Goal: Task Accomplishment & Management: Use online tool/utility

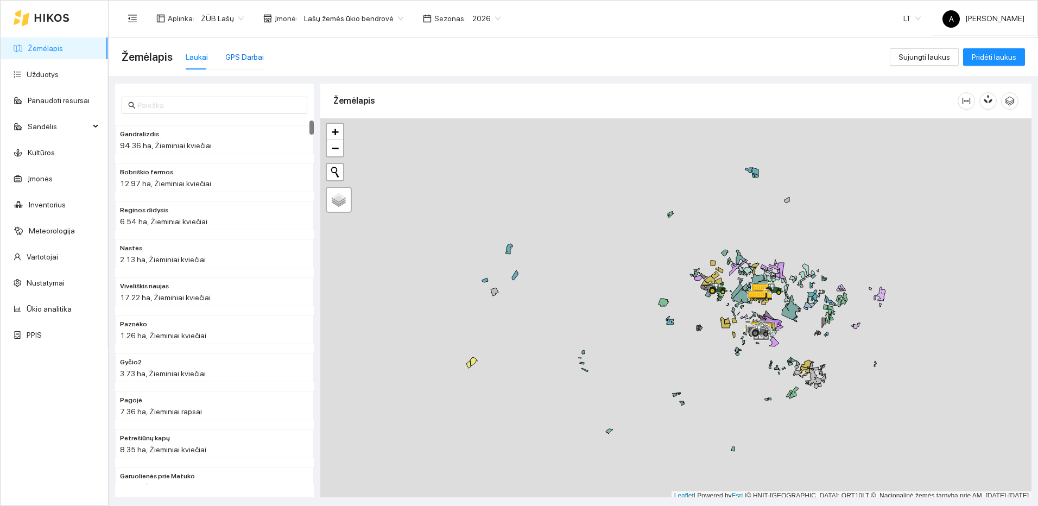
click at [242, 52] on div "GPS Darbai" at bounding box center [244, 57] width 39 height 12
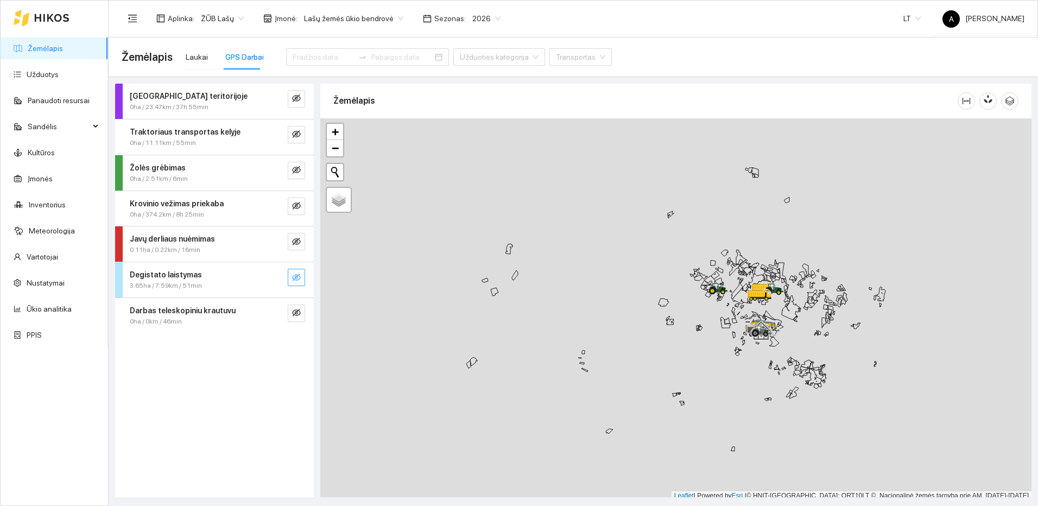
click at [295, 278] on icon "eye-invisible" at bounding box center [296, 277] width 9 height 9
click at [273, 276] on icon "search" at bounding box center [274, 277] width 9 height 9
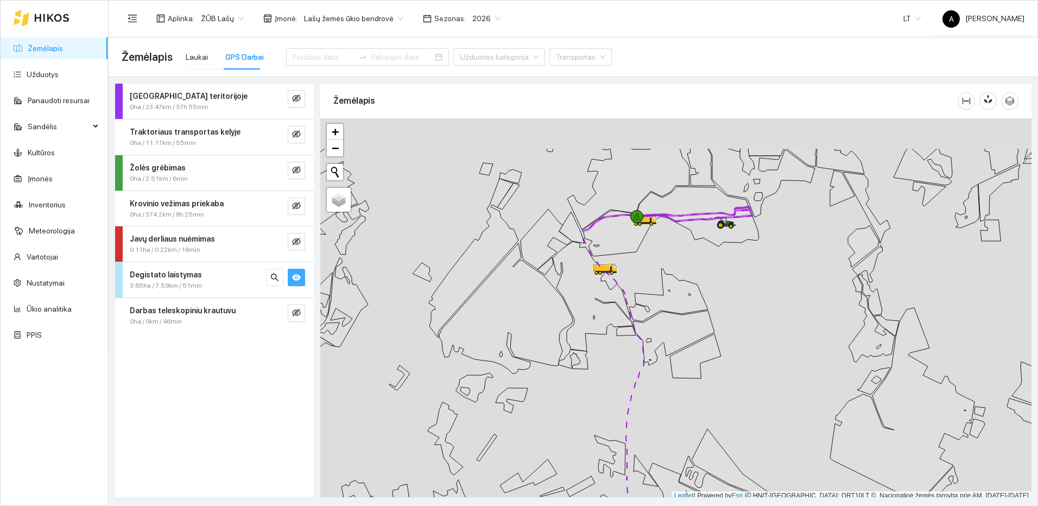
scroll to position [3, 0]
drag, startPoint x: 703, startPoint y: 244, endPoint x: 701, endPoint y: 264, distance: 20.3
click at [701, 264] on div at bounding box center [675, 306] width 711 height 382
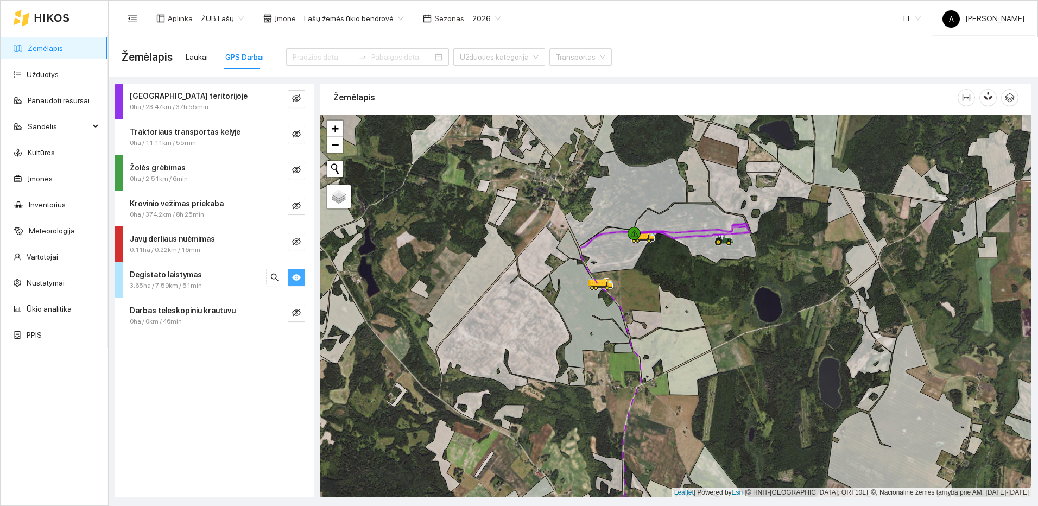
click at [299, 267] on div "Degistato laistymas 3.65ha / 7.59km / 51min" at bounding box center [214, 279] width 199 height 35
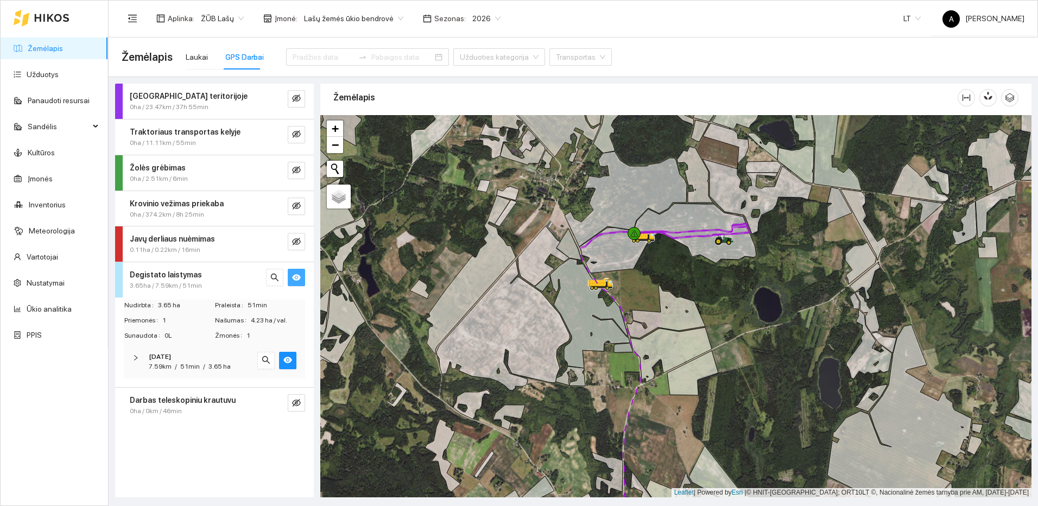
click at [298, 271] on button "button" at bounding box center [296, 277] width 17 height 17
click at [300, 244] on icon "eye-invisible" at bounding box center [296, 241] width 9 height 9
click at [285, 244] on div at bounding box center [285, 241] width 39 height 17
click at [296, 237] on icon "eye" at bounding box center [296, 241] width 9 height 9
click at [294, 131] on icon "eye-invisible" at bounding box center [296, 134] width 9 height 9
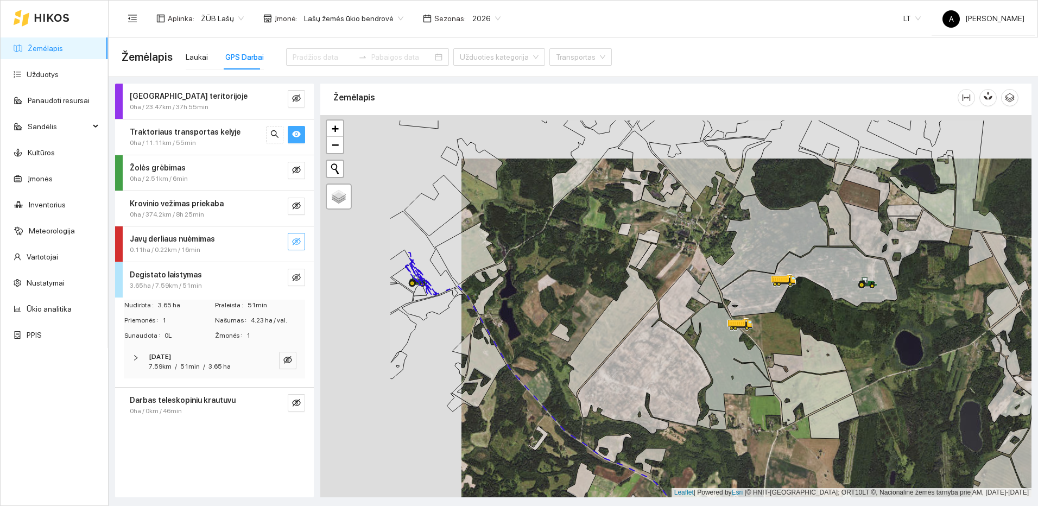
drag, startPoint x: 395, startPoint y: 248, endPoint x: 574, endPoint y: 297, distance: 185.7
click at [574, 297] on div at bounding box center [675, 306] width 711 height 382
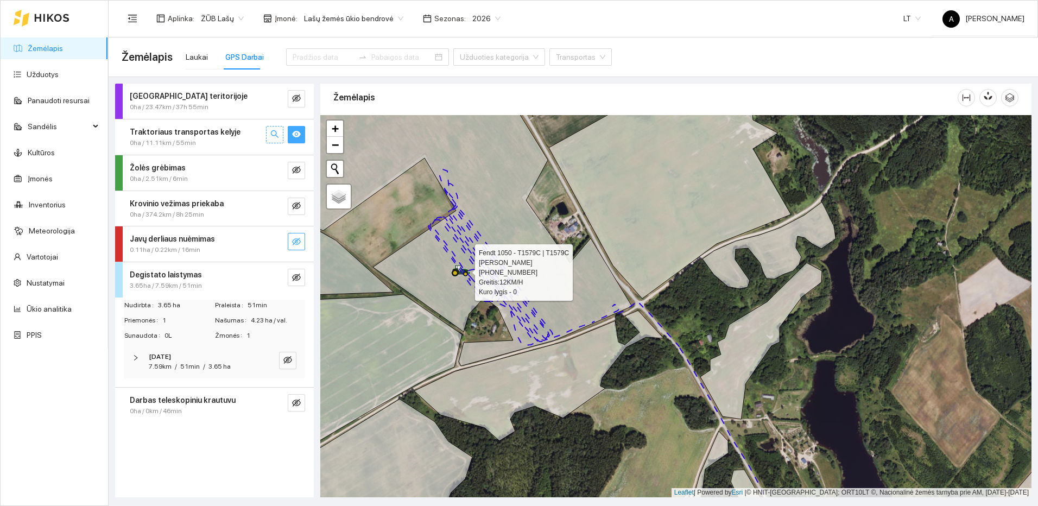
click at [274, 132] on icon "search" at bounding box center [274, 134] width 9 height 9
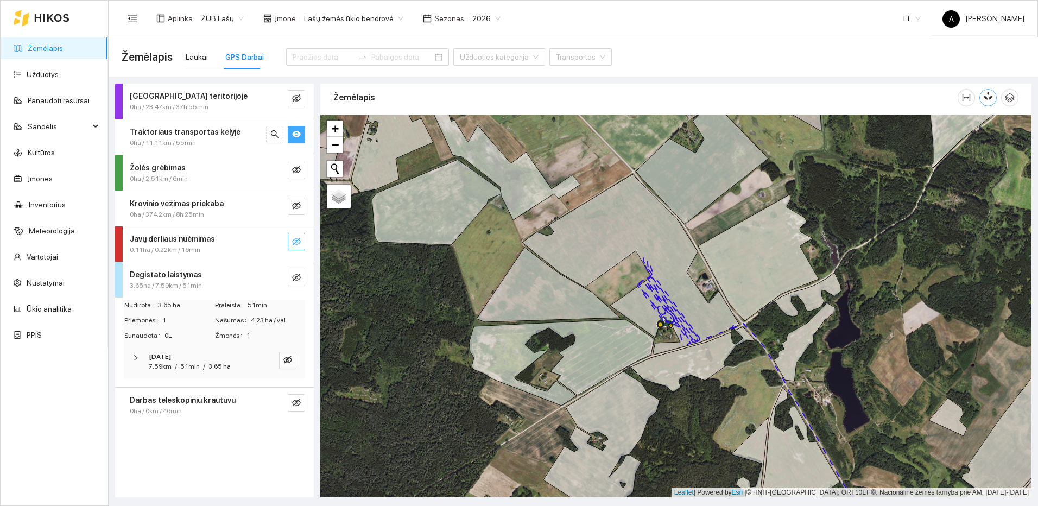
click at [983, 98] on button "button" at bounding box center [987, 97] width 17 height 17
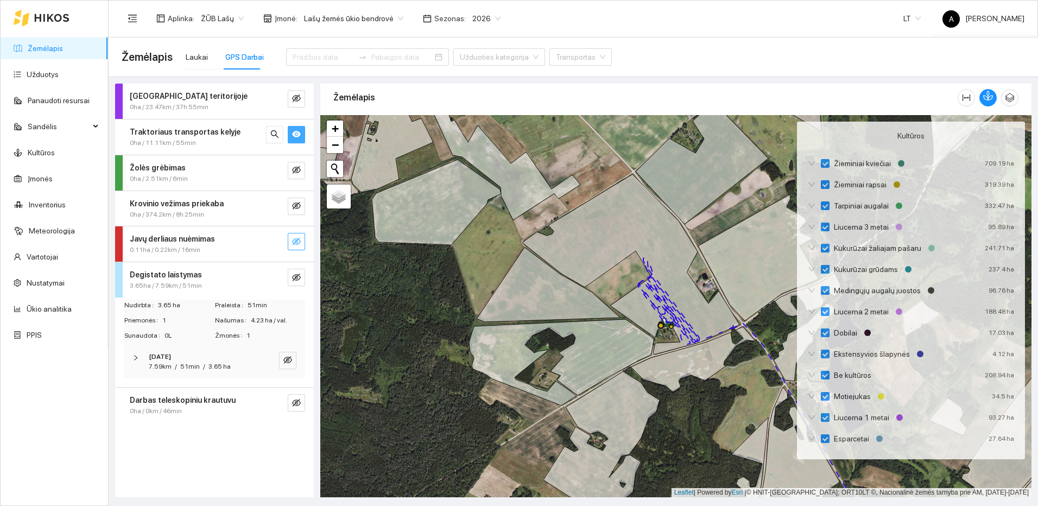
click at [297, 137] on icon "eye" at bounding box center [296, 134] width 9 height 9
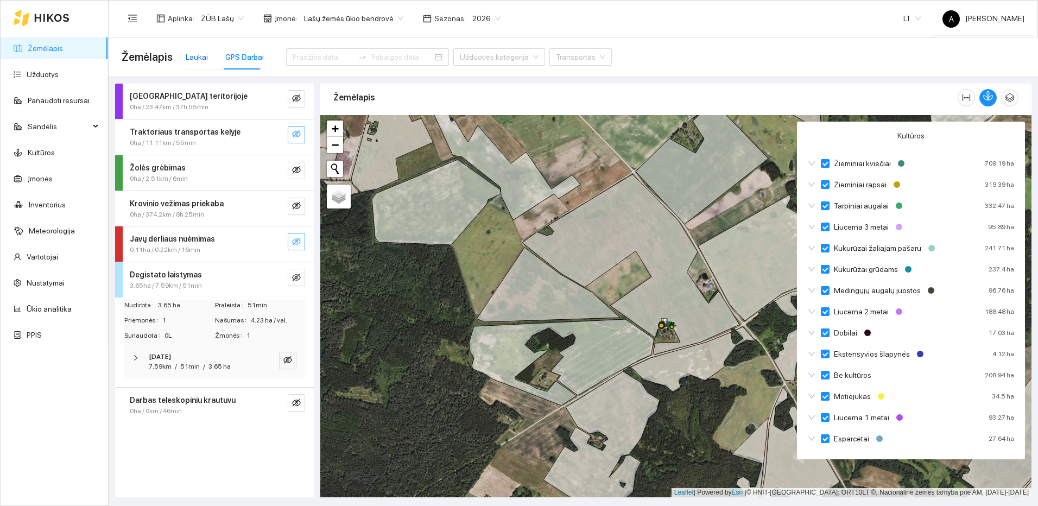
click at [200, 61] on div "Laukai" at bounding box center [197, 57] width 22 height 12
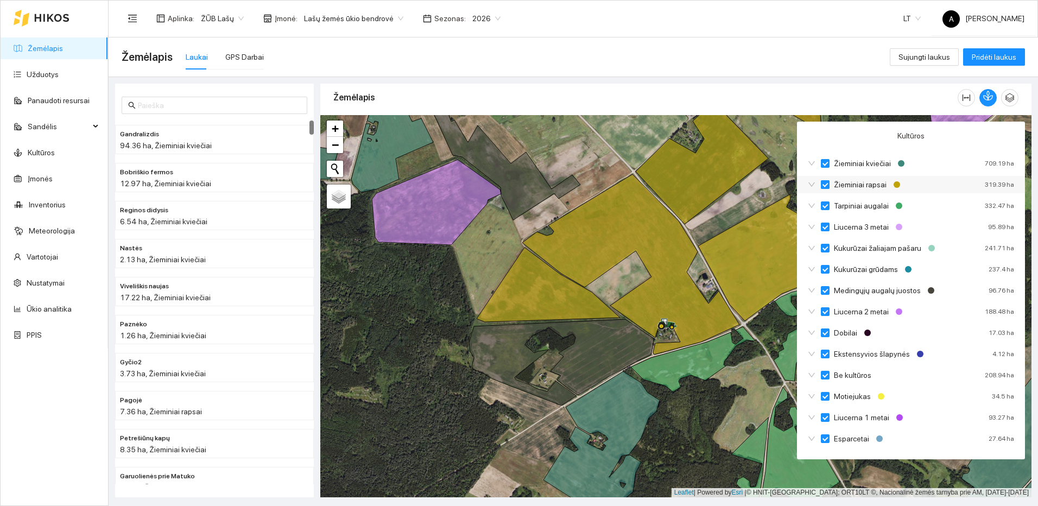
click at [866, 185] on span "Žieminiai rapsai" at bounding box center [859, 185] width 61 height 12
click at [829, 185] on input "Žieminiai rapsai" at bounding box center [825, 184] width 9 height 9
checkbox input "true"
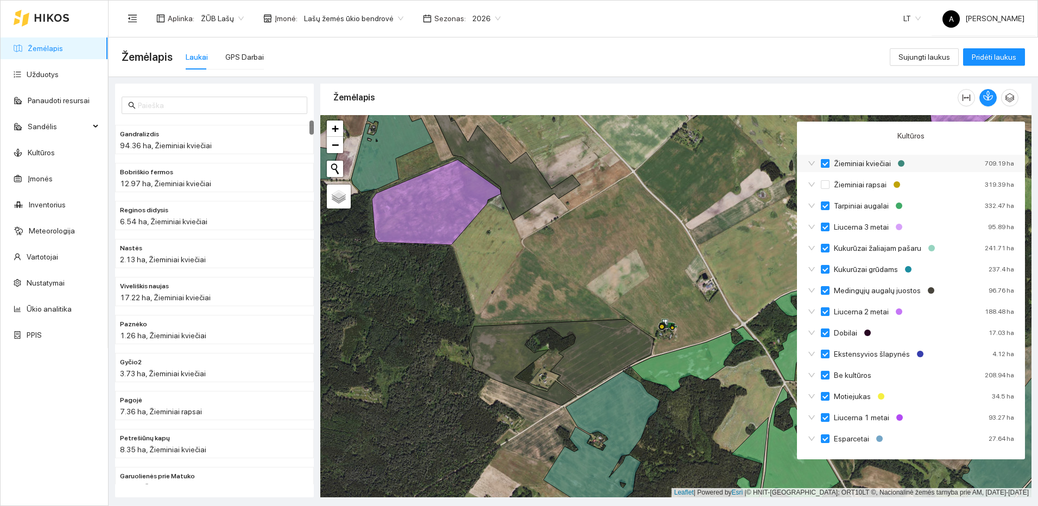
click at [827, 157] on label "Žieminiai kviečiai" at bounding box center [858, 163] width 74 height 12
click at [827, 159] on input "Žieminiai kviečiai" at bounding box center [825, 163] width 9 height 9
checkbox input "true"
checkbox input "false"
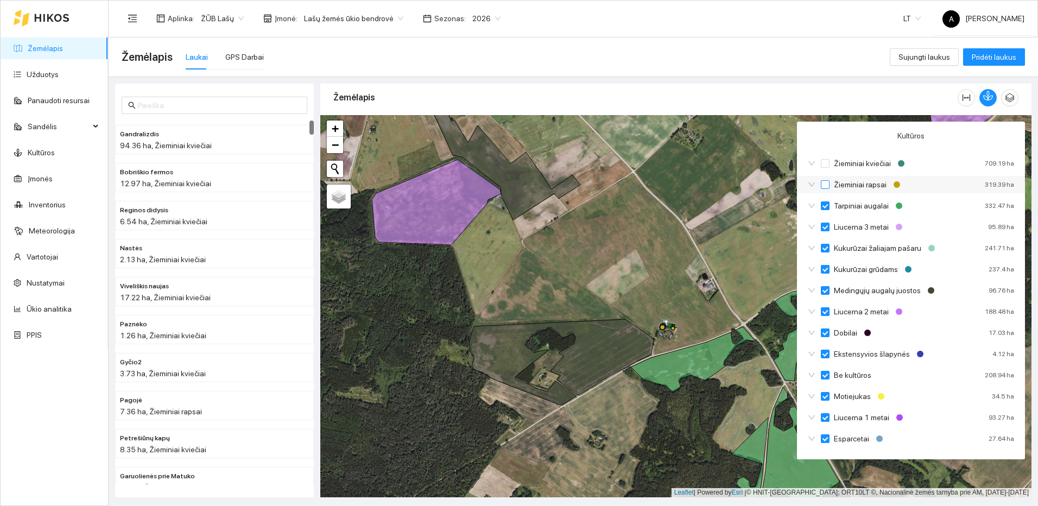
click at [826, 180] on input "Žieminiai rapsai" at bounding box center [825, 184] width 9 height 9
checkbox input "false"
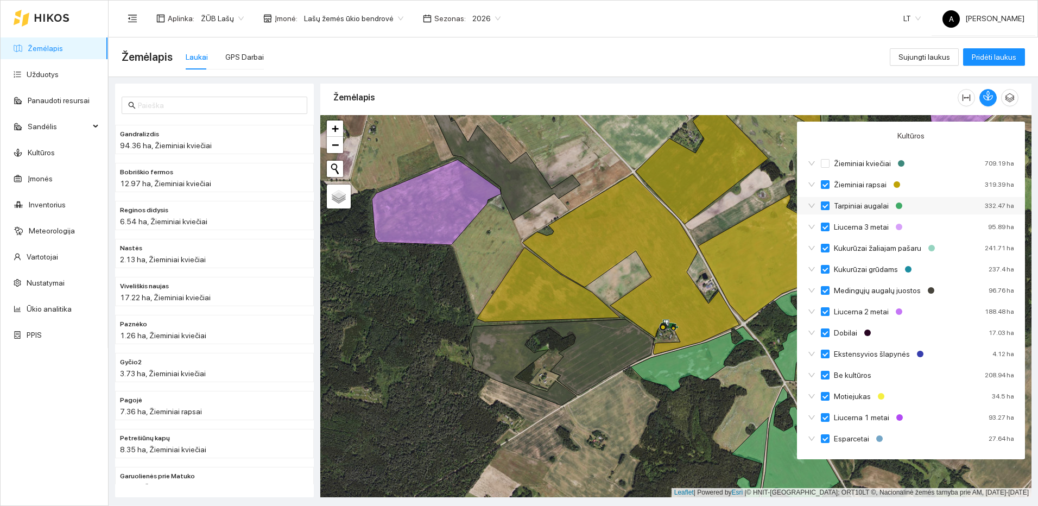
click at [827, 204] on input "Tarpiniai augalai" at bounding box center [825, 205] width 9 height 9
checkbox input "true"
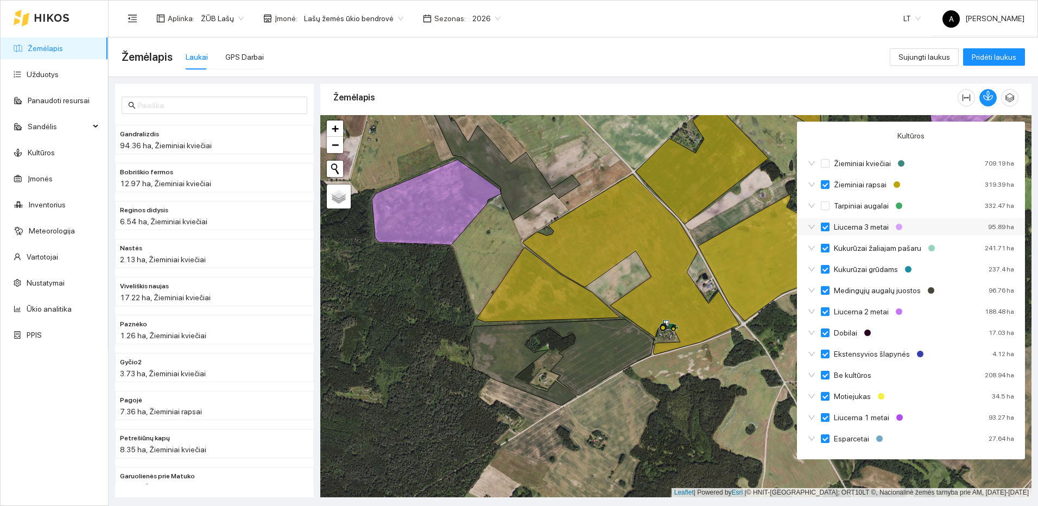
click at [825, 226] on input "Liucerna 3 metai" at bounding box center [825, 227] width 9 height 9
checkbox input "false"
click at [825, 245] on input "Kukurūzai žaliajam pašaru" at bounding box center [825, 248] width 9 height 9
checkbox input "false"
click at [827, 273] on input "Kukurūzai grūdams" at bounding box center [825, 269] width 9 height 9
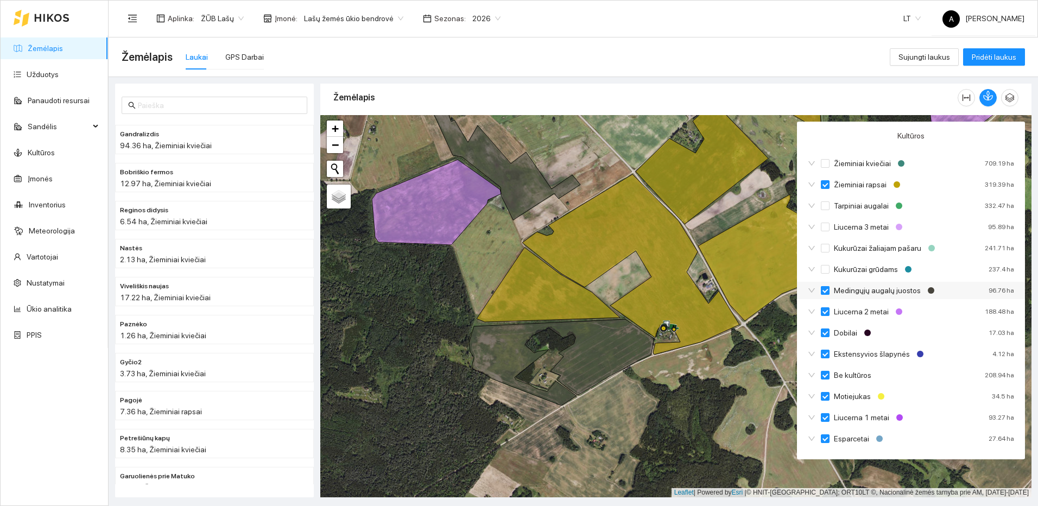
checkbox input "false"
click at [822, 289] on input "Medingųjų augalų juostos" at bounding box center [825, 290] width 9 height 9
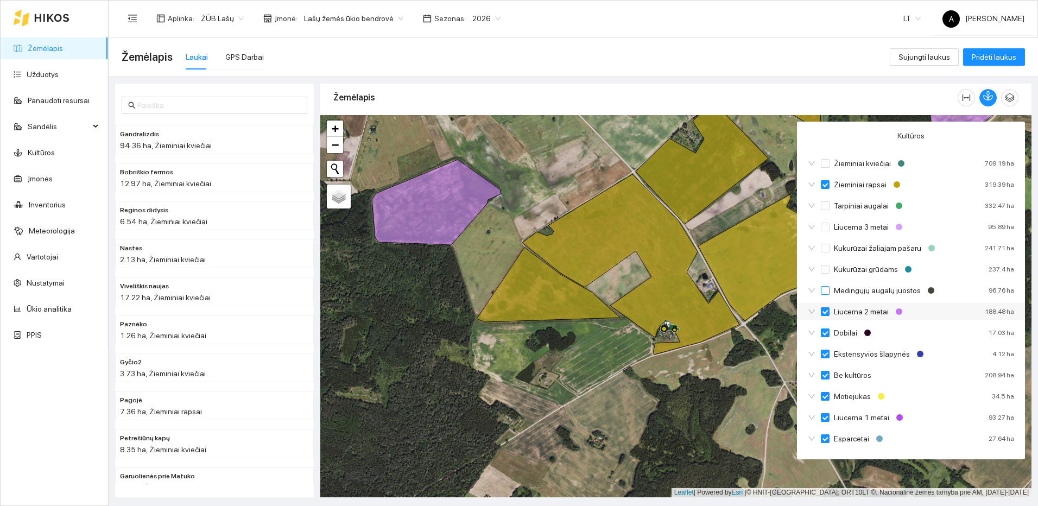
checkbox input "false"
click at [831, 317] on span "Liucerna 2 metai" at bounding box center [861, 312] width 64 height 12
click at [829, 316] on input "Liucerna 2 metai" at bounding box center [825, 311] width 9 height 9
checkbox input "false"
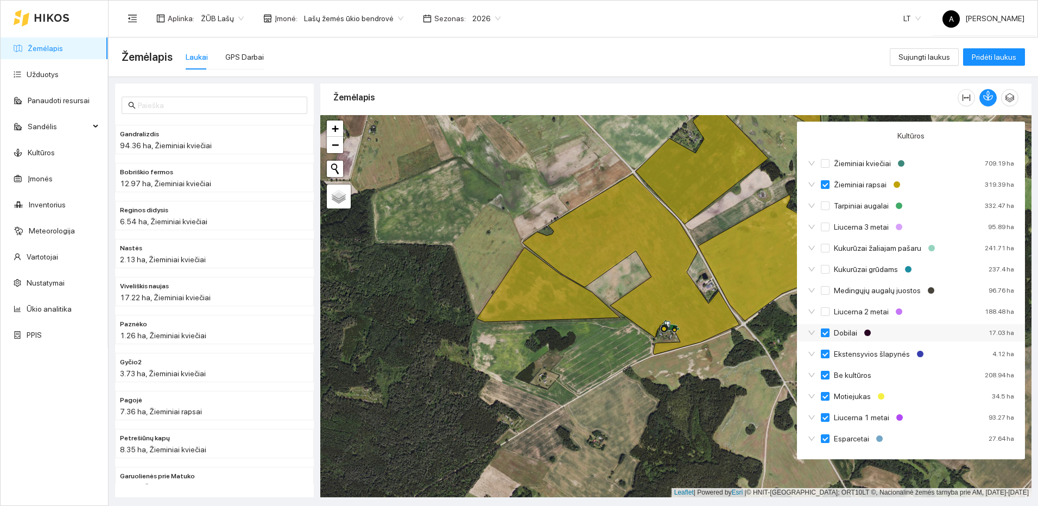
click at [822, 335] on input "Dobilai" at bounding box center [825, 332] width 9 height 9
checkbox input "false"
click at [823, 376] on input "Be kultūros" at bounding box center [825, 375] width 9 height 9
checkbox input "false"
click at [825, 395] on input "Motiejukas" at bounding box center [825, 396] width 9 height 9
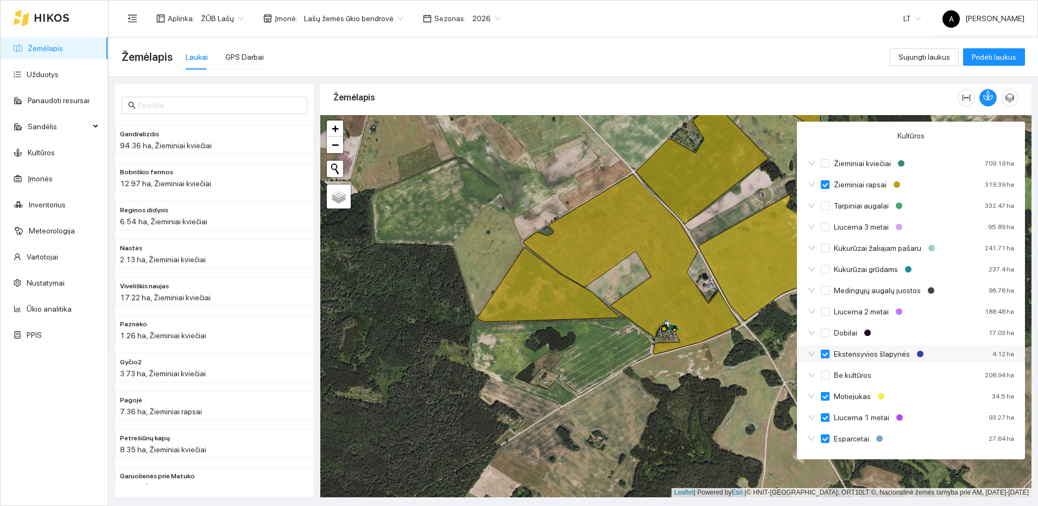
checkbox input "false"
checkbox input "true"
click at [830, 357] on span "Ekstensyvios šlapynės" at bounding box center [871, 354] width 85 height 12
click at [829, 357] on input "Ekstensyvios šlapynės" at bounding box center [825, 354] width 9 height 9
checkbox input "true"
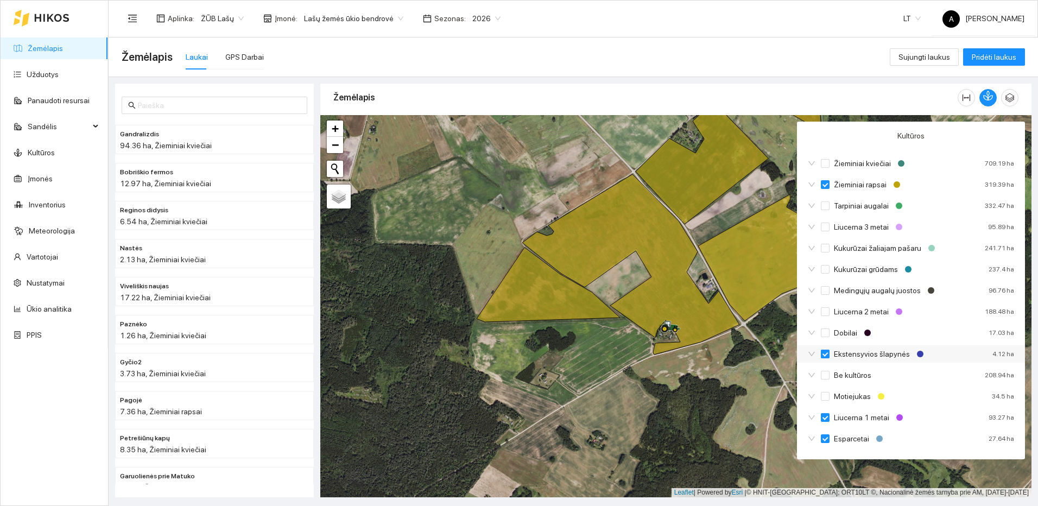
checkbox input "false"
click at [822, 415] on input "Liucerna 1 metai" at bounding box center [825, 417] width 9 height 9
checkbox input "false"
click at [825, 439] on input "Esparcetai" at bounding box center [825, 438] width 9 height 9
checkbox input "false"
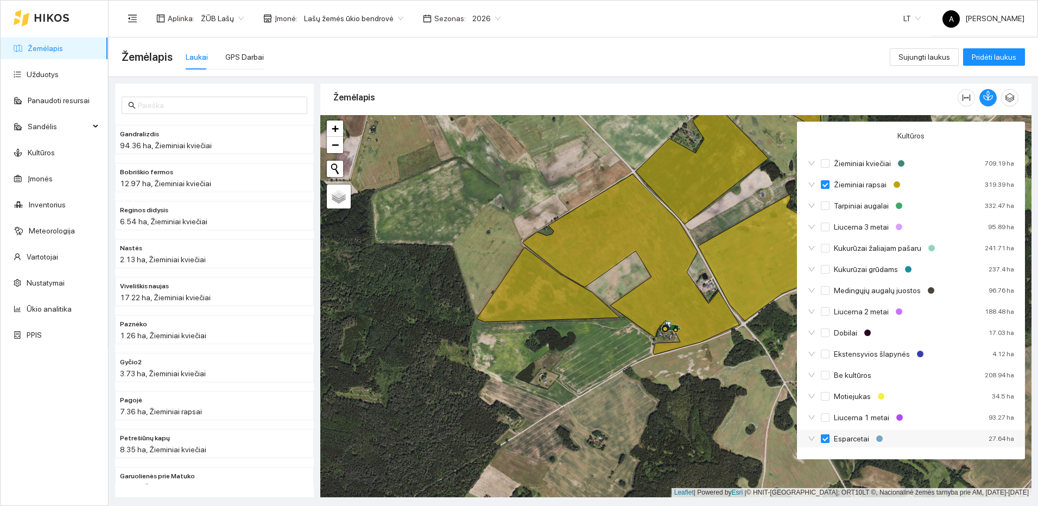
checkbox input "true"
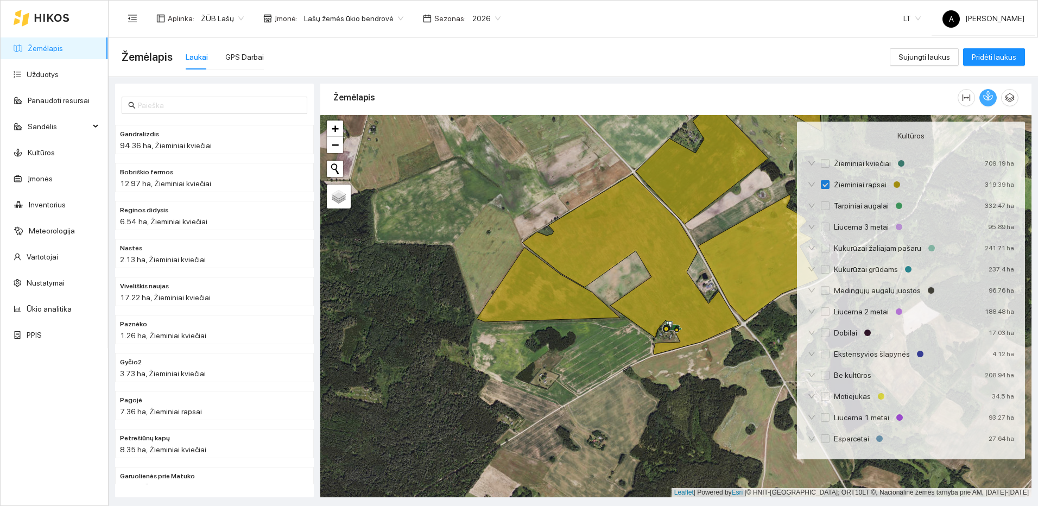
click at [984, 96] on icon "button" at bounding box center [986, 98] width 4 height 4
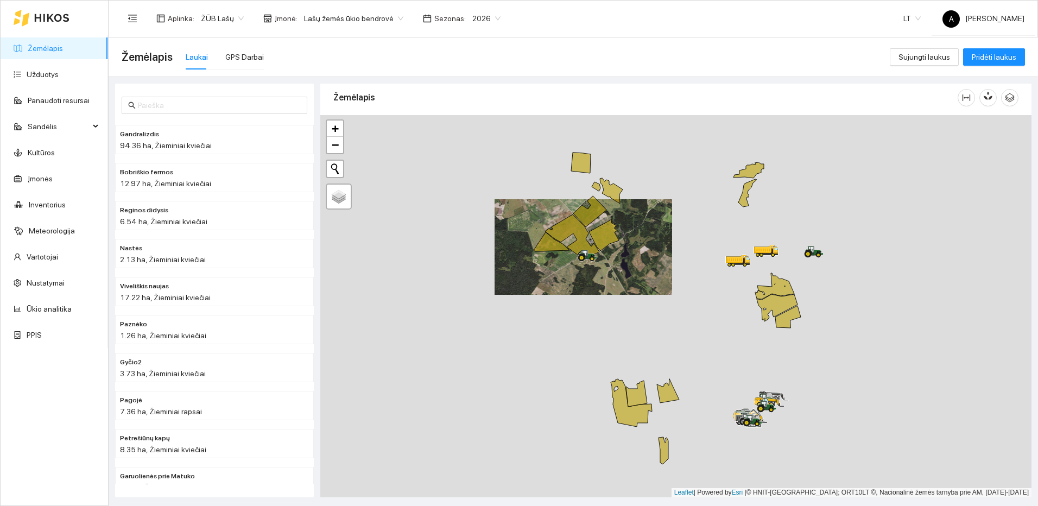
drag, startPoint x: 826, startPoint y: 297, endPoint x: 643, endPoint y: 262, distance: 186.8
click at [642, 262] on div at bounding box center [675, 306] width 711 height 382
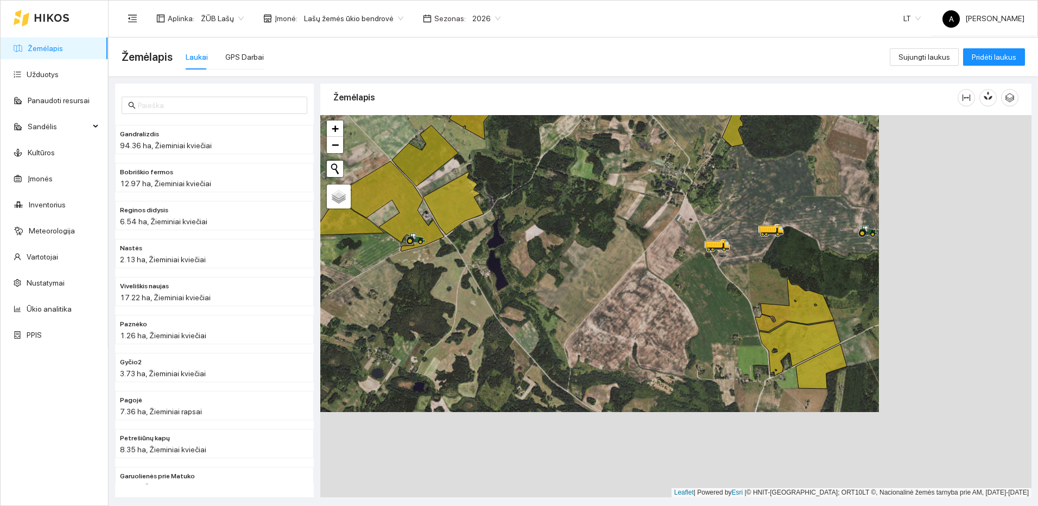
drag, startPoint x: 852, startPoint y: 396, endPoint x: 693, endPoint y: 309, distance: 180.7
click at [693, 309] on div at bounding box center [675, 306] width 711 height 382
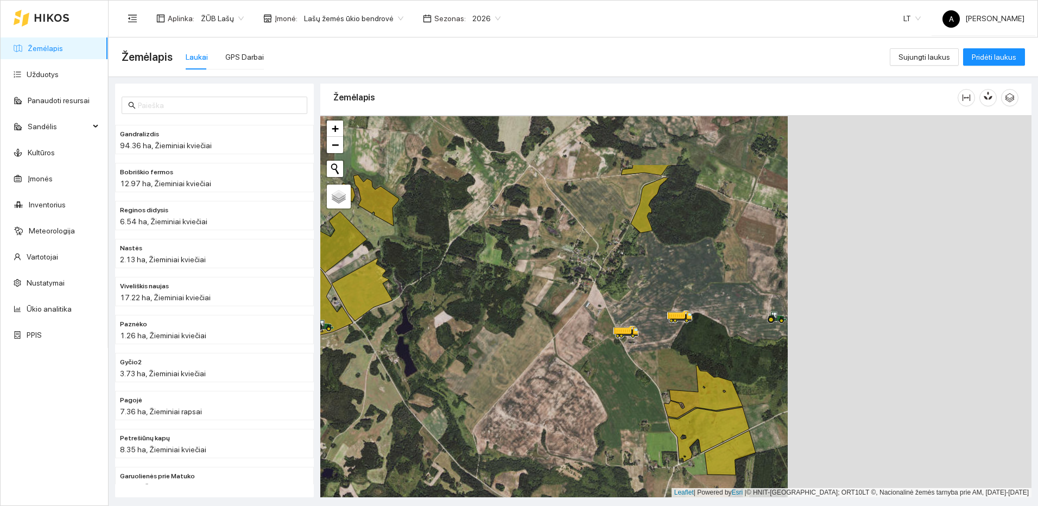
click at [566, 373] on div at bounding box center [675, 306] width 711 height 382
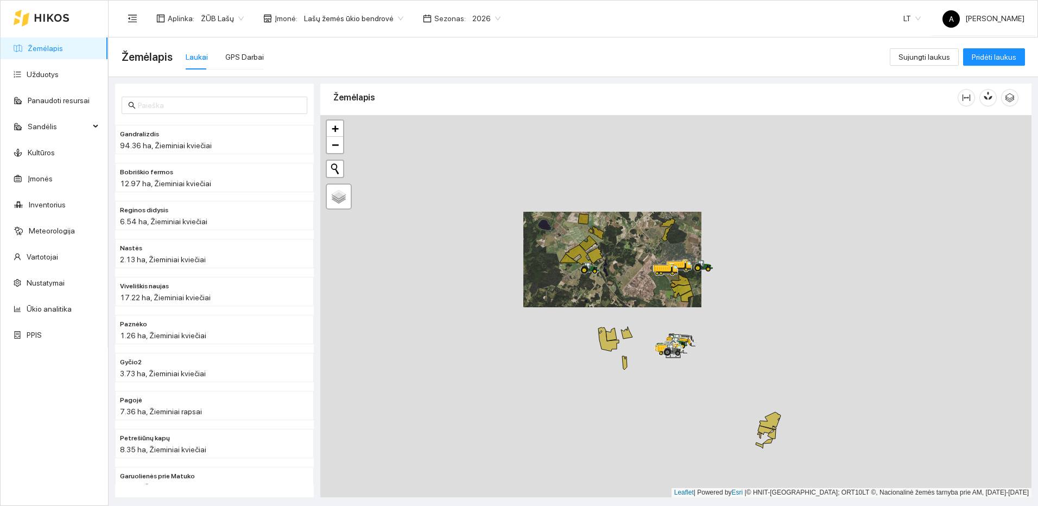
drag, startPoint x: 724, startPoint y: 396, endPoint x: 727, endPoint y: 293, distance: 103.2
click at [727, 293] on div at bounding box center [675, 306] width 711 height 382
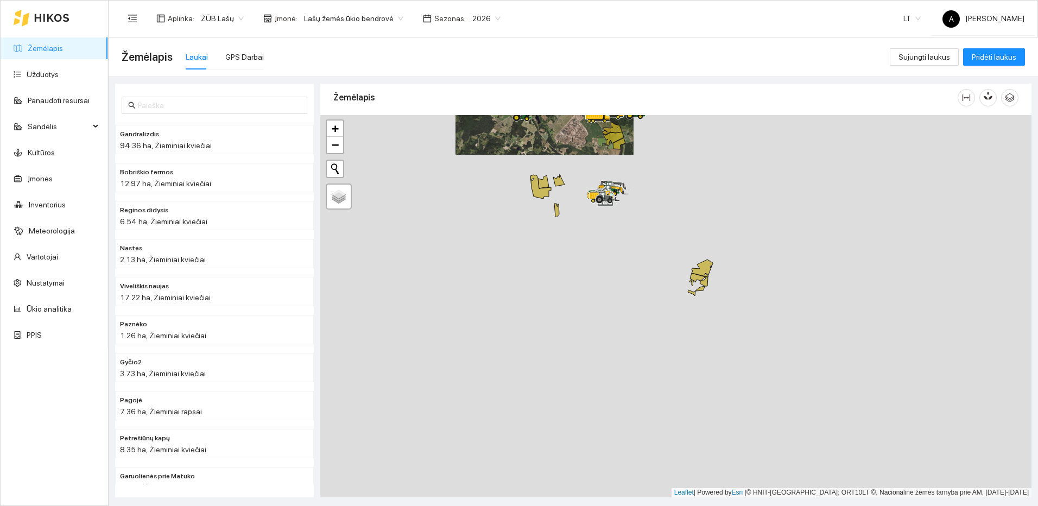
drag, startPoint x: 766, startPoint y: 264, endPoint x: 770, endPoint y: 315, distance: 51.7
click at [770, 315] on div at bounding box center [675, 306] width 711 height 382
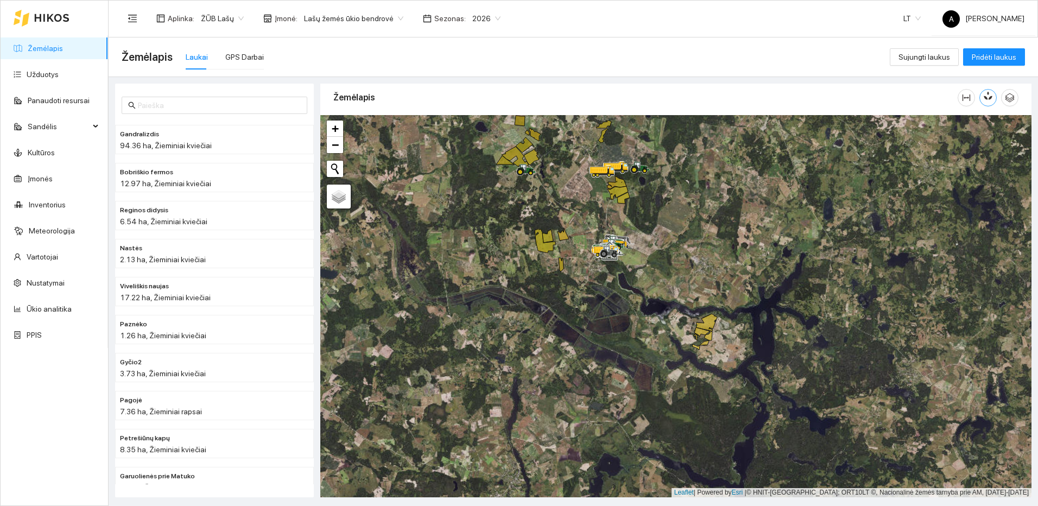
click at [987, 97] on icon "button" at bounding box center [988, 96] width 10 height 10
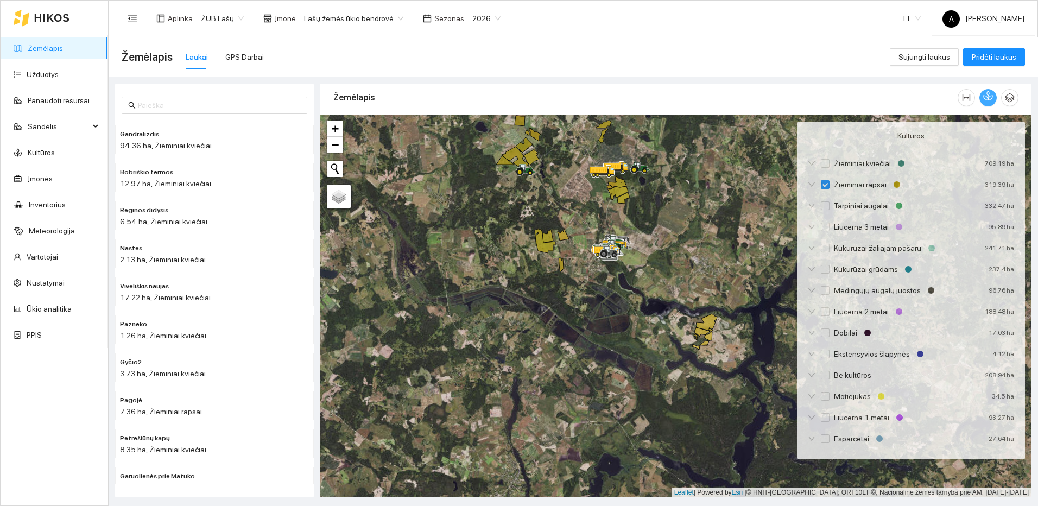
click at [987, 97] on icon "button" at bounding box center [988, 96] width 10 height 10
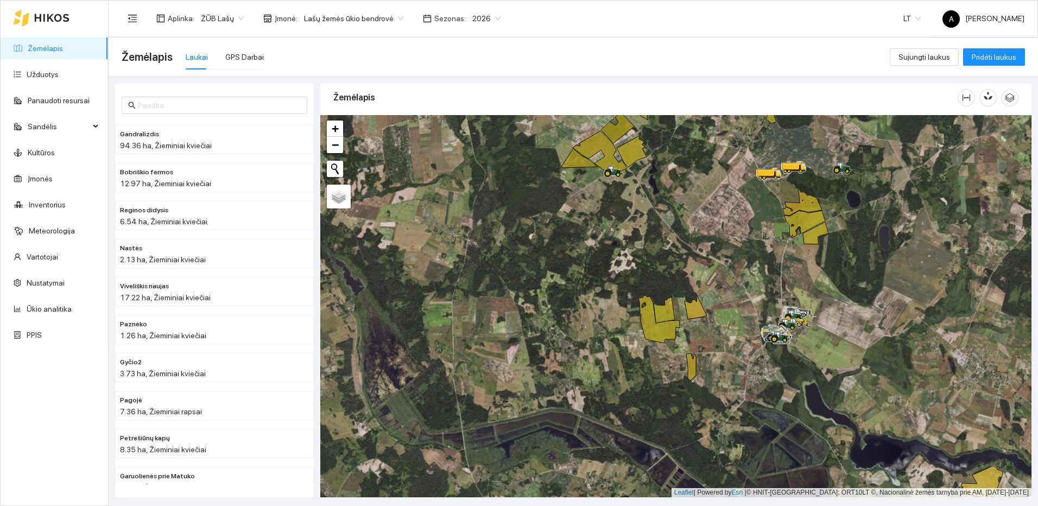
drag, startPoint x: 723, startPoint y: 217, endPoint x: 788, endPoint y: 309, distance: 112.2
click at [788, 309] on div at bounding box center [675, 306] width 711 height 382
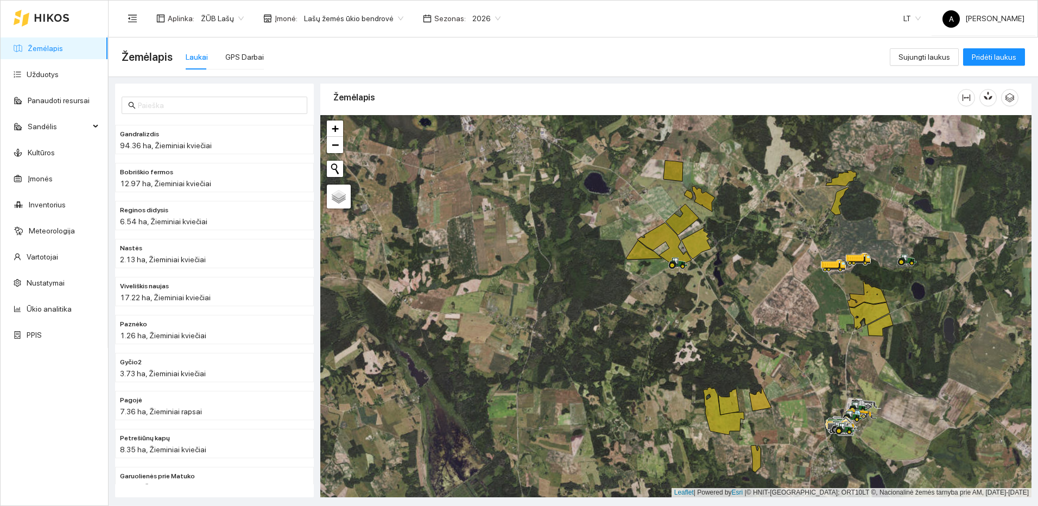
click at [928, 283] on div at bounding box center [675, 306] width 711 height 382
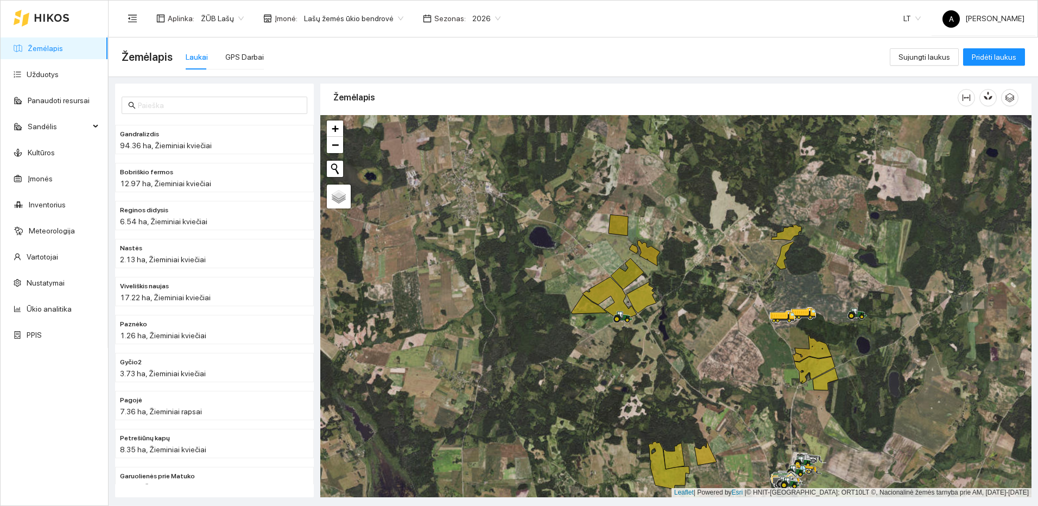
drag, startPoint x: 842, startPoint y: 316, endPoint x: 825, endPoint y: 282, distance: 38.1
click at [827, 288] on div at bounding box center [675, 306] width 711 height 382
